Goal: Communication & Community: Connect with others

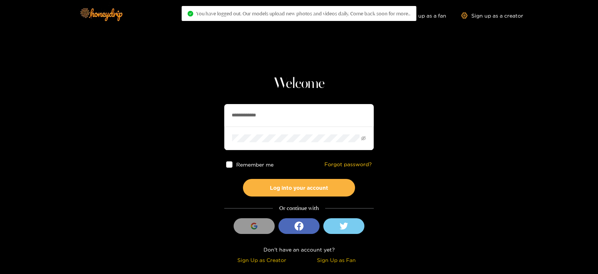
drag, startPoint x: 274, startPoint y: 118, endPoint x: 160, endPoint y: 125, distance: 113.6
click at [160, 125] on section "**********" at bounding box center [299, 133] width 598 height 266
type input "**********"
click at [243, 179] on button "Log into your account" at bounding box center [299, 188] width 112 height 18
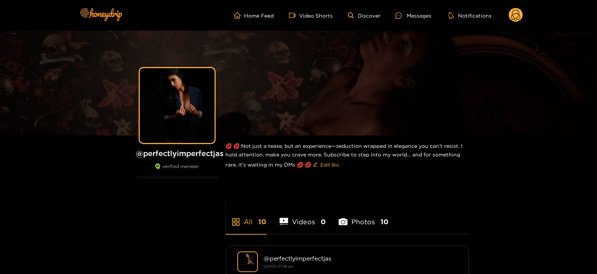
click at [518, 16] on icon at bounding box center [516, 16] width 9 height 13
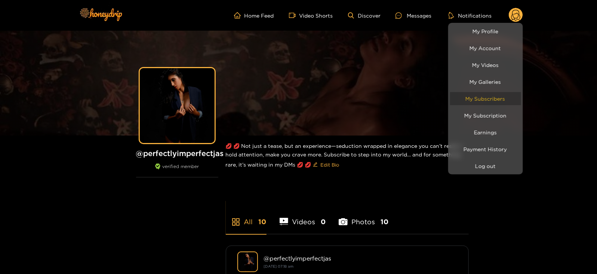
click at [470, 101] on link "My Subscribers" at bounding box center [485, 98] width 71 height 13
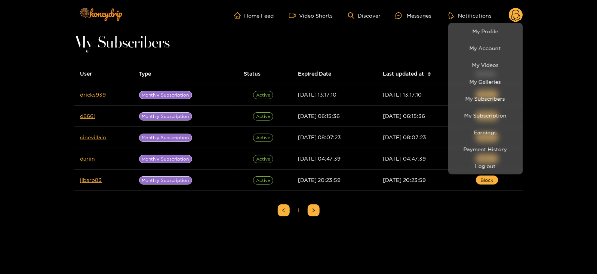
click at [92, 92] on div at bounding box center [298, 137] width 597 height 274
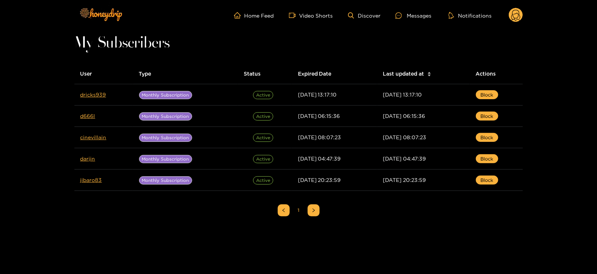
click at [92, 92] on link "dricks939" at bounding box center [93, 95] width 26 height 6
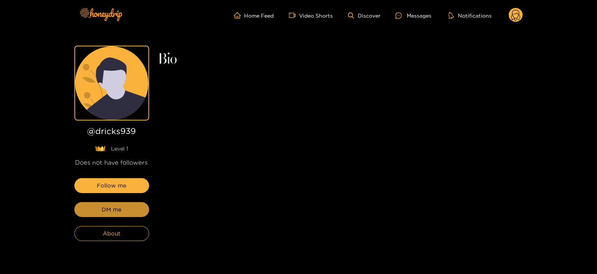
click at [111, 207] on span "DM me" at bounding box center [112, 209] width 20 height 9
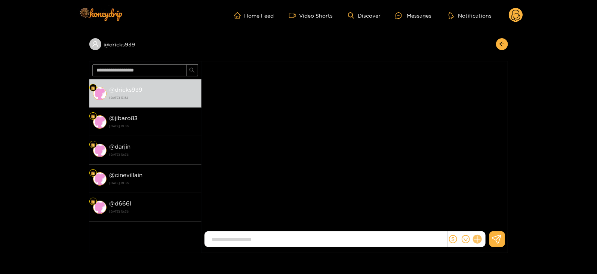
click at [478, 236] on icon at bounding box center [477, 239] width 9 height 9
click at [496, 220] on button at bounding box center [491, 220] width 26 height 17
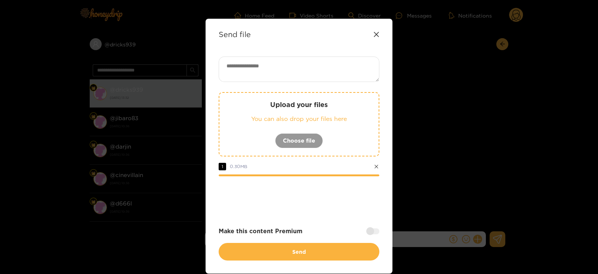
paste textarea "**********"
click at [243, 64] on textarea at bounding box center [299, 68] width 161 height 25
type textarea "**********"
click at [377, 230] on div at bounding box center [373, 231] width 13 height 6
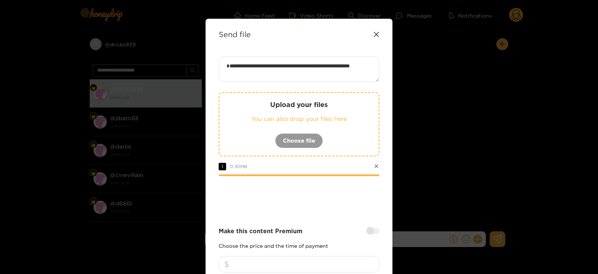
click at [313, 246] on p "Choose the price and the time of payment" at bounding box center [299, 246] width 161 height 6
click at [302, 260] on input "number" at bounding box center [299, 264] width 161 height 16
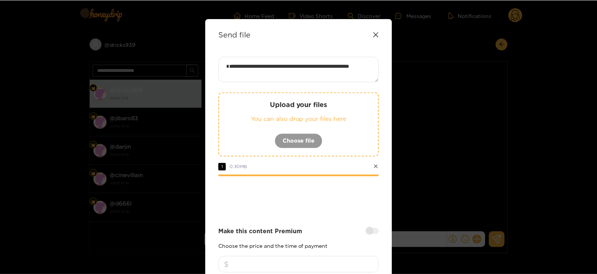
scroll to position [90, 0]
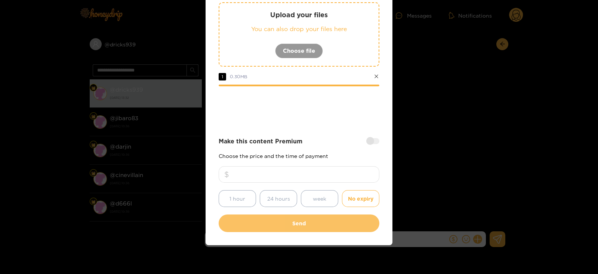
type input "*"
click at [282, 224] on button "Send" at bounding box center [299, 223] width 161 height 18
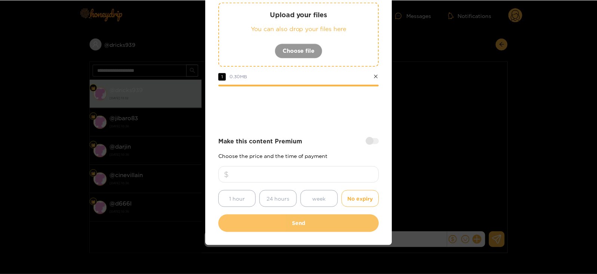
scroll to position [46, 0]
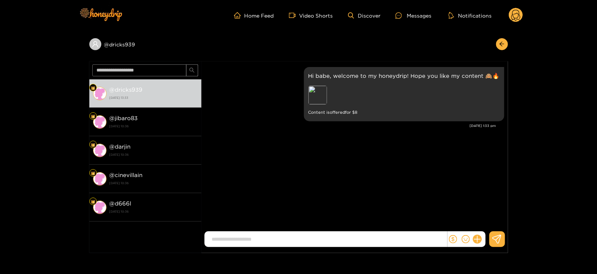
click at [519, 18] on circle at bounding box center [516, 15] width 14 height 14
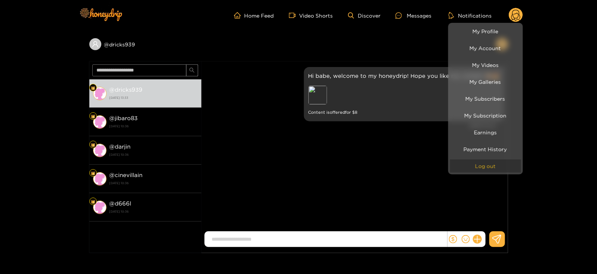
click at [466, 168] on button "Log out" at bounding box center [485, 165] width 71 height 13
